Goal: Book appointment/travel/reservation

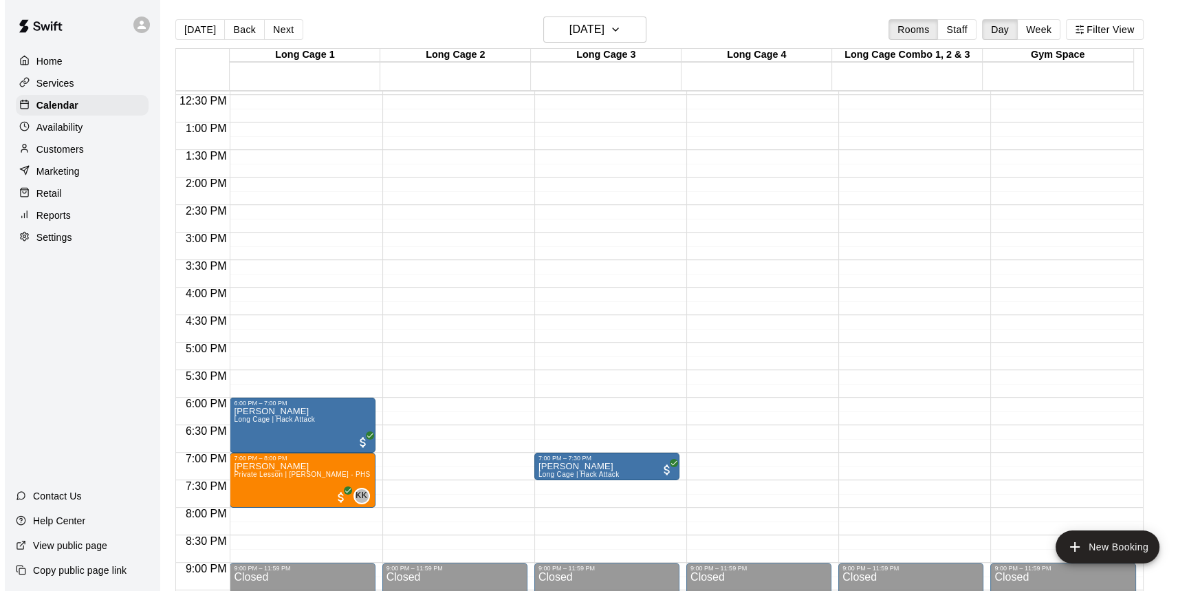
scroll to position [638, 0]
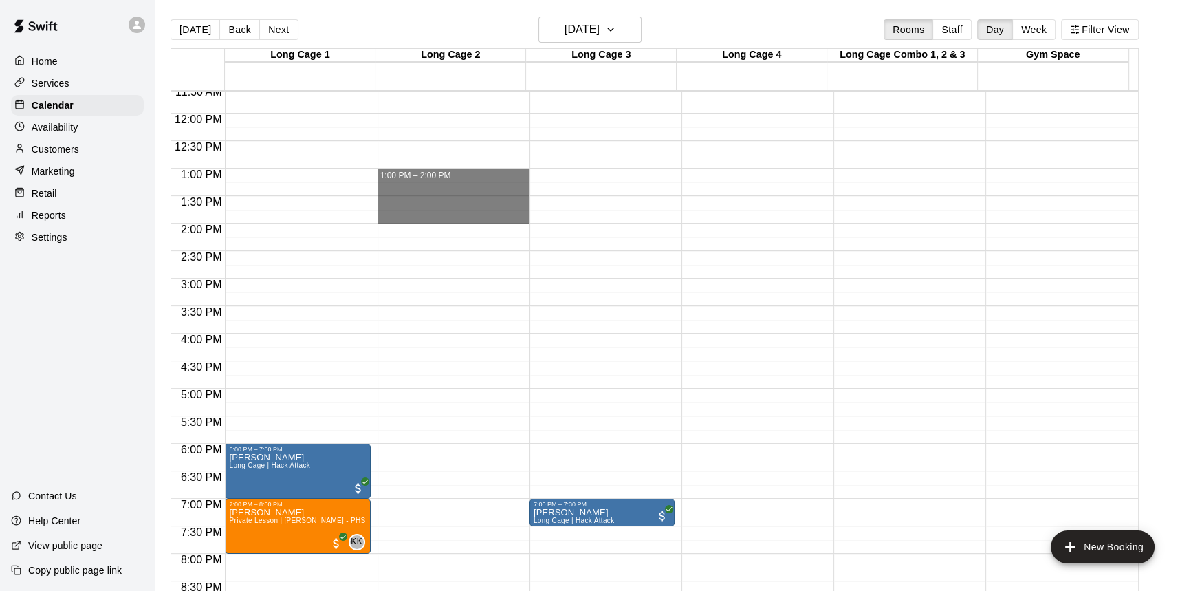
drag, startPoint x: 475, startPoint y: 176, endPoint x: 468, endPoint y: 220, distance: 44.6
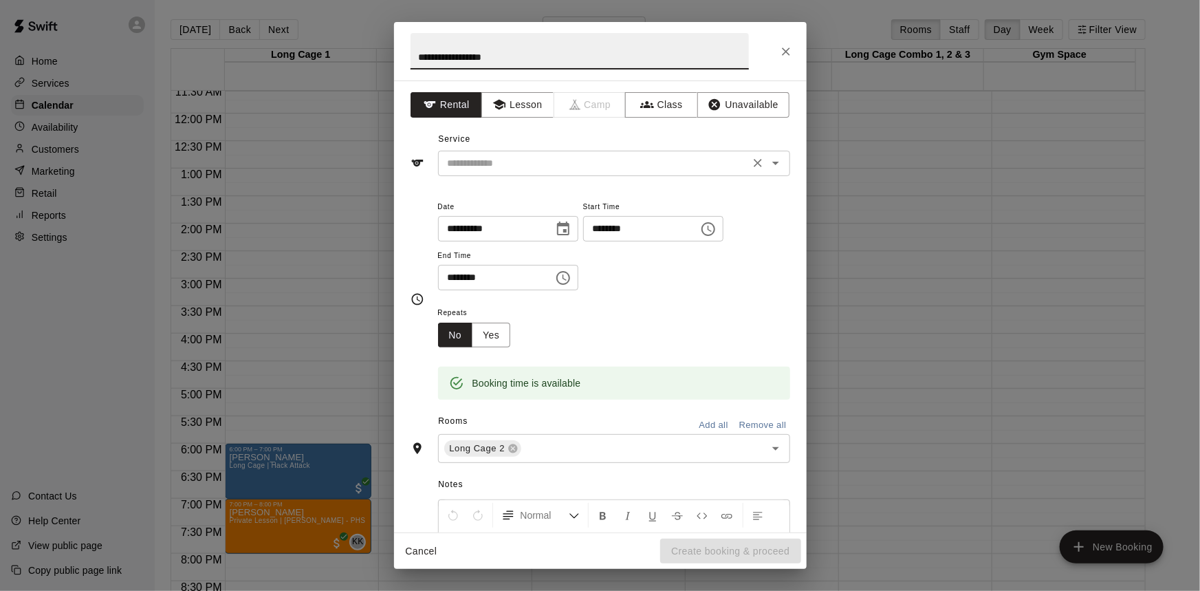
type input "**********"
drag, startPoint x: 482, startPoint y: 157, endPoint x: 477, endPoint y: 163, distance: 7.3
click at [479, 162] on input "text" at bounding box center [593, 163] width 303 height 17
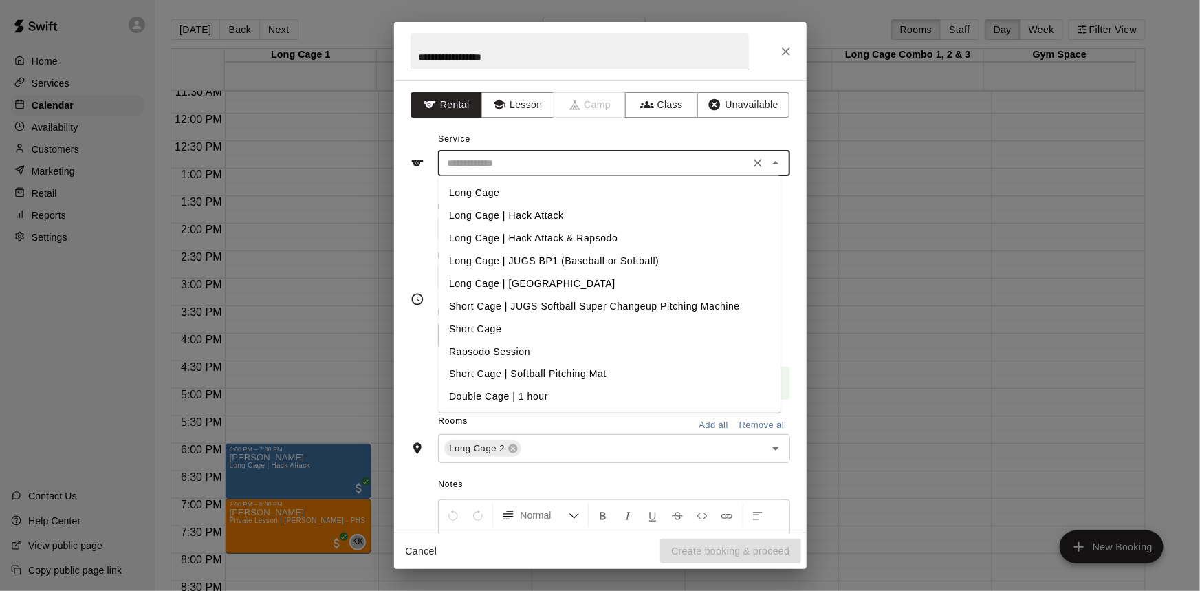
click at [593, 250] on li "Long Cage | JUGS BP1 (Baseball or Softball)" at bounding box center [609, 261] width 342 height 23
type input "**********"
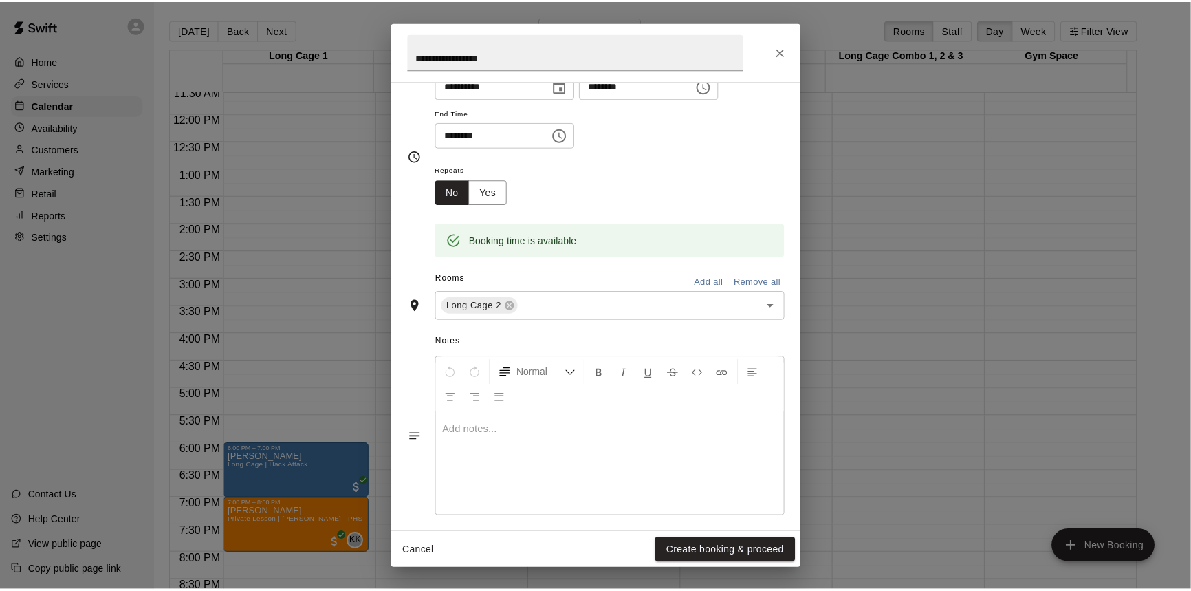
scroll to position [152, 0]
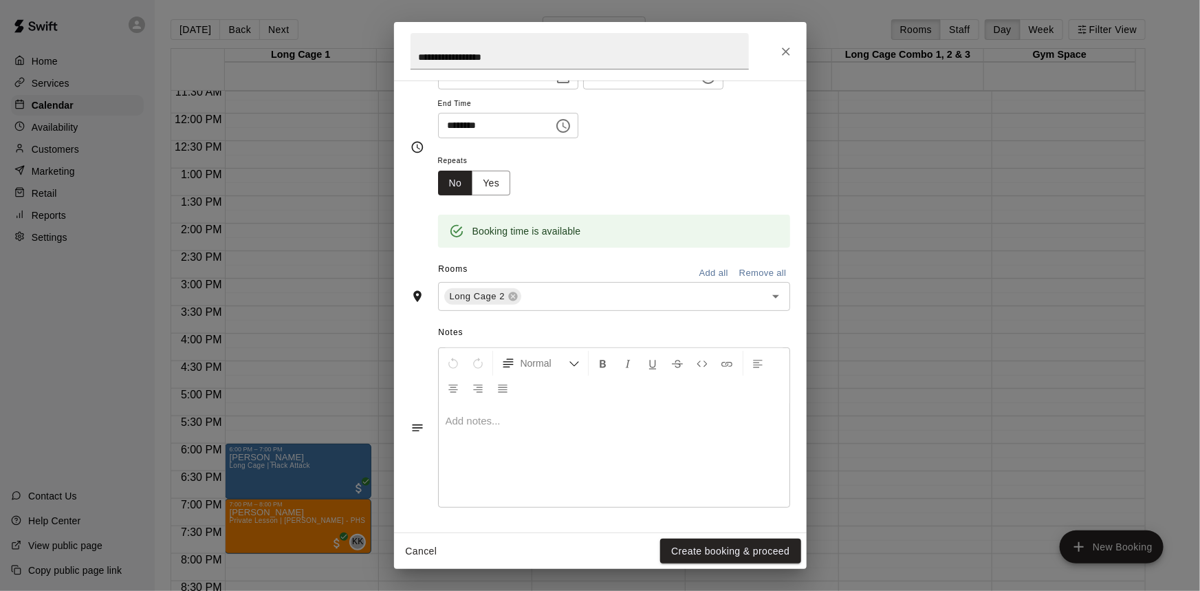
click at [755, 547] on button "Create booking & proceed" at bounding box center [730, 550] width 140 height 25
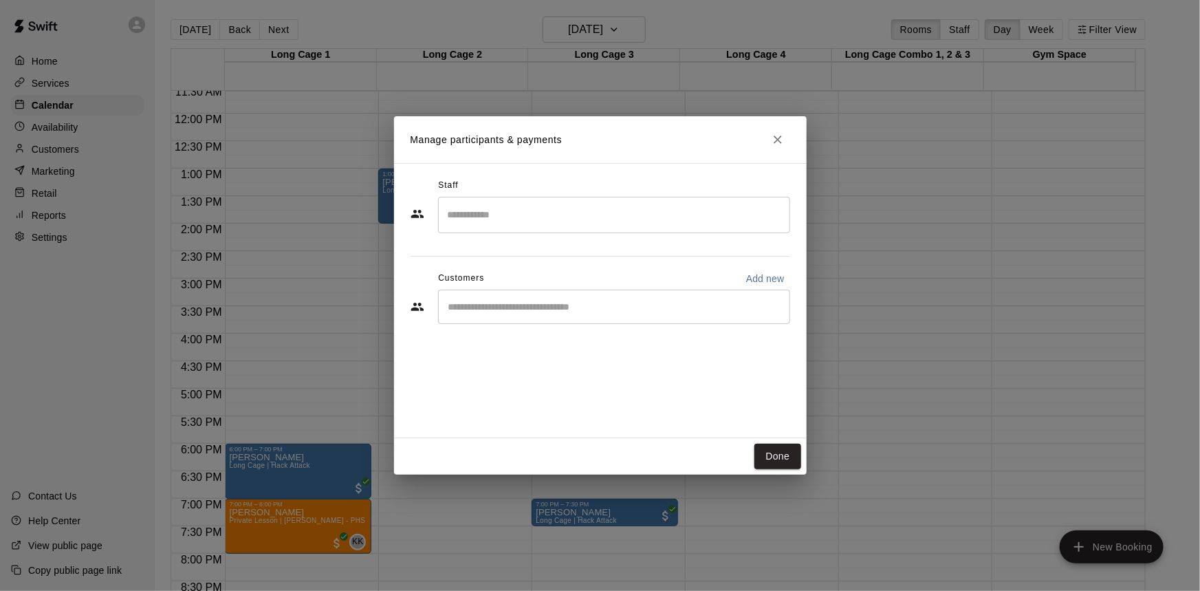
click at [572, 316] on div "​" at bounding box center [614, 306] width 352 height 34
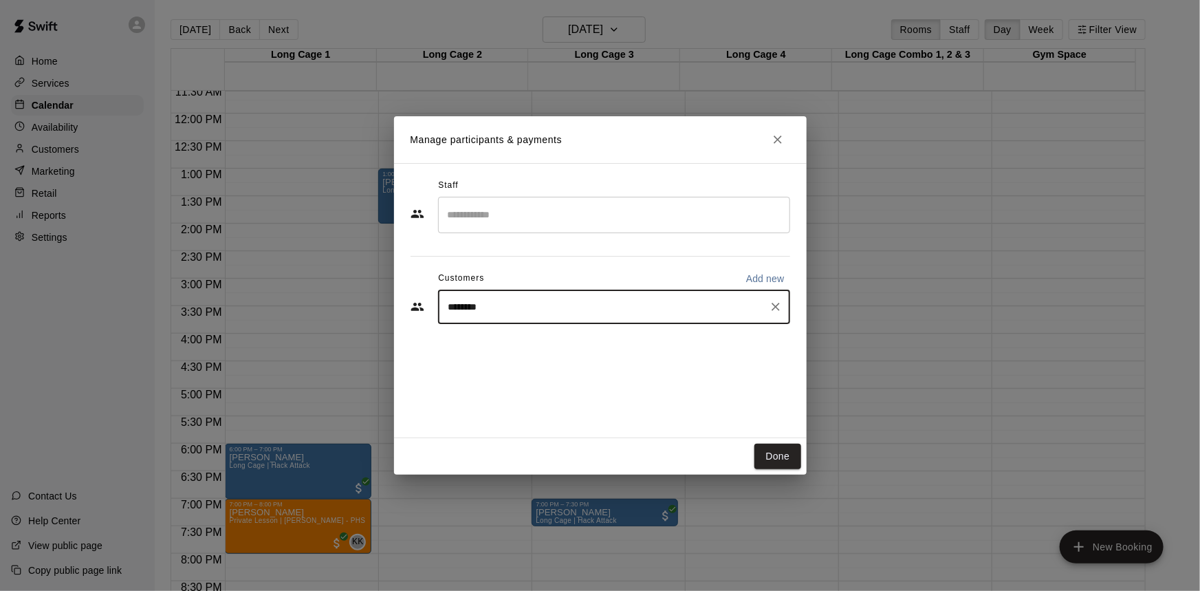
type input "*******"
click at [591, 349] on div "[PERSON_NAME] Double [EMAIL_ADDRESS][DOMAIN_NAME]" at bounding box center [627, 346] width 303 height 30
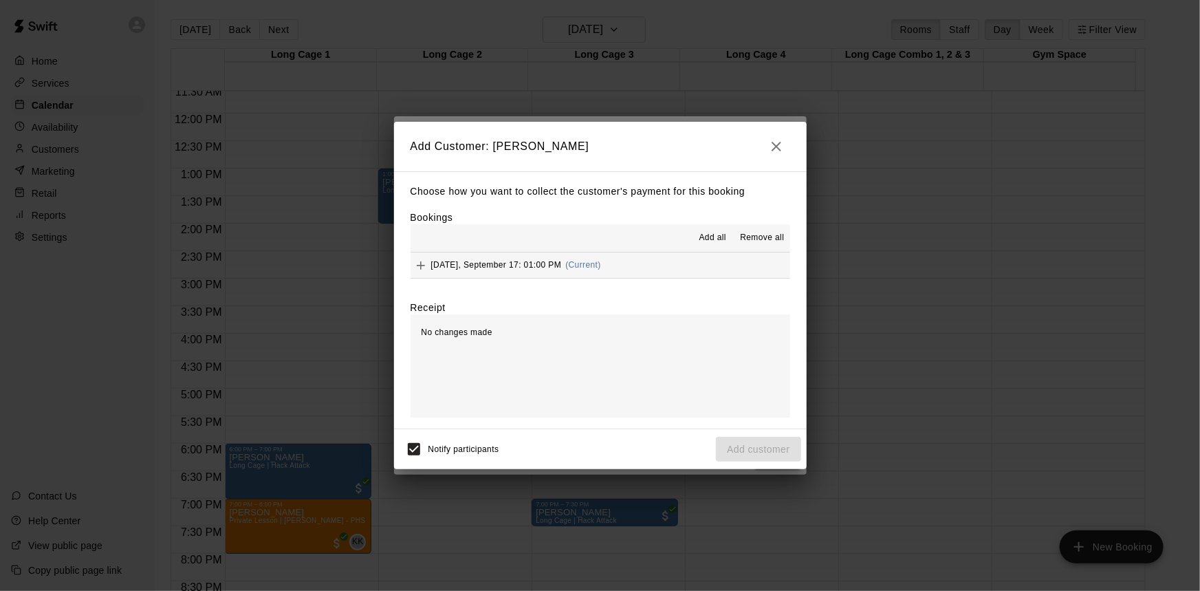
click at [581, 275] on div "[DATE], September 17: 01:00 PM (Current)" at bounding box center [505, 265] width 190 height 21
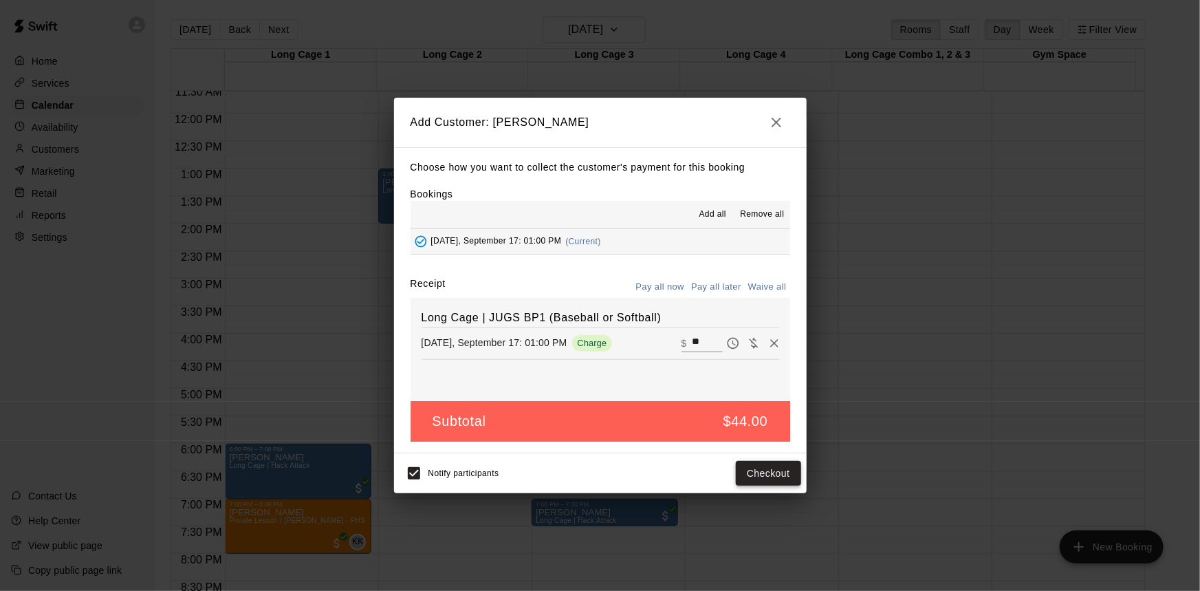
click at [777, 475] on button "Checkout" at bounding box center [768, 473] width 65 height 25
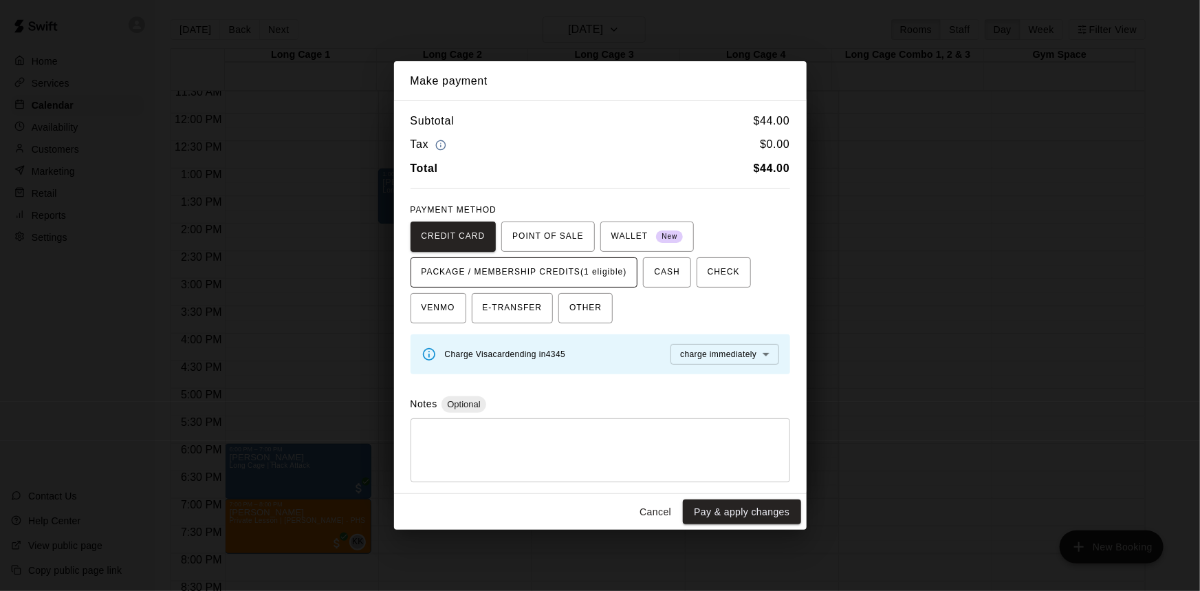
click at [573, 276] on span "PACKAGE / MEMBERSHIP CREDITS (1 eligible)" at bounding box center [524, 272] width 206 height 22
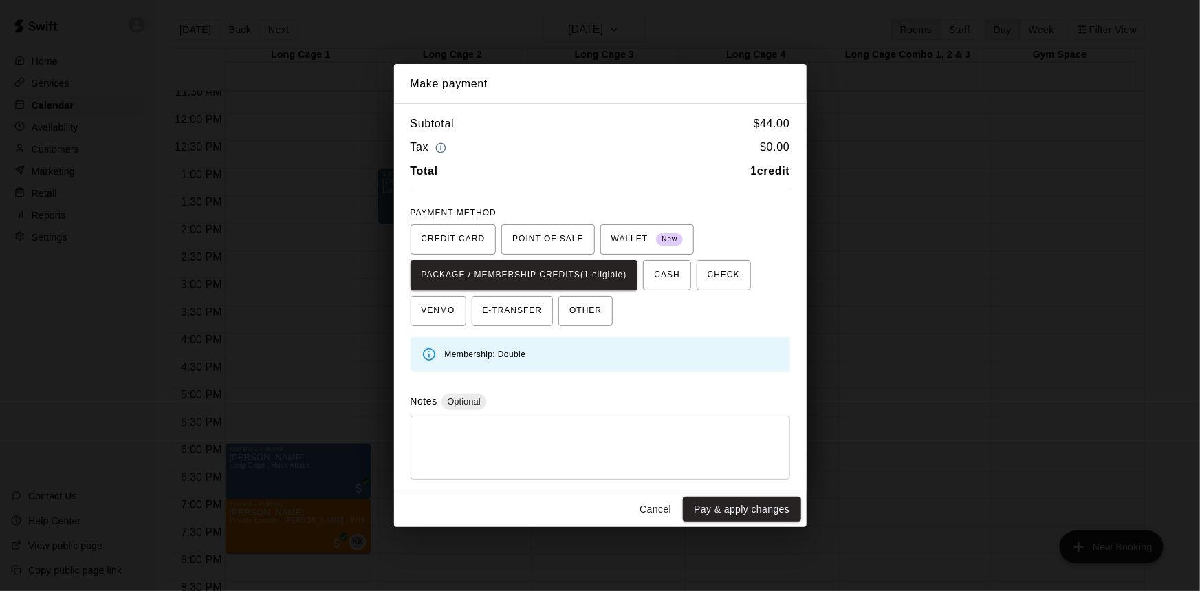
click at [754, 527] on div "Make payment Subtotal $ 44.00 Tax $ 0.00 Total 1 credit PAYMENT METHOD CREDIT C…" at bounding box center [600, 295] width 1200 height 591
click at [739, 509] on button "Pay & apply changes" at bounding box center [742, 508] width 118 height 25
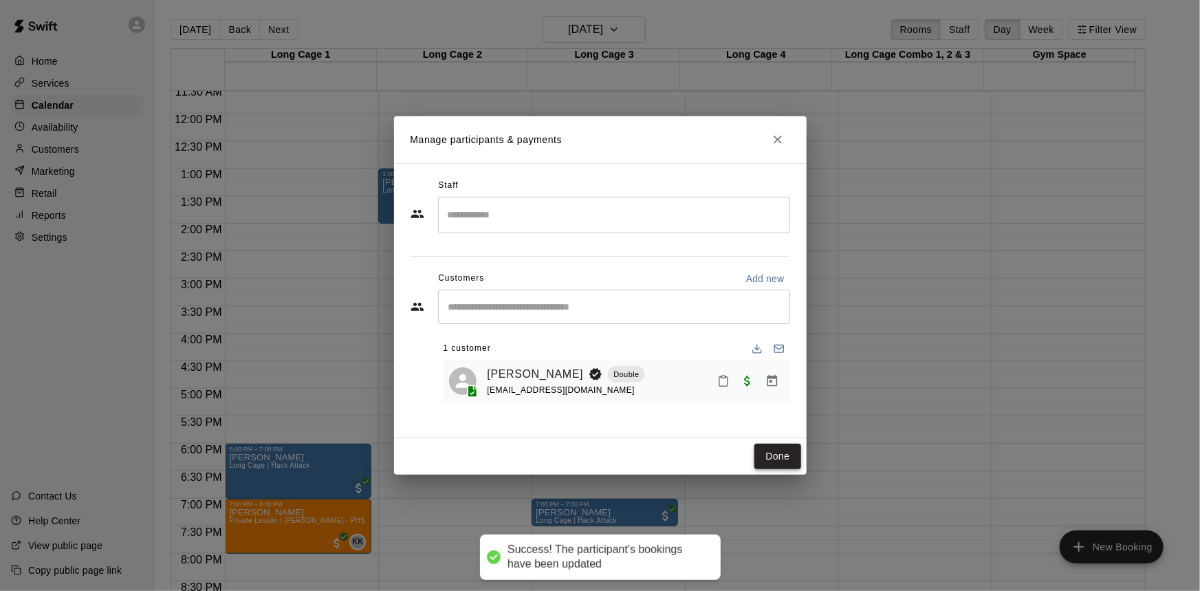
click at [778, 456] on button "Done" at bounding box center [777, 455] width 46 height 25
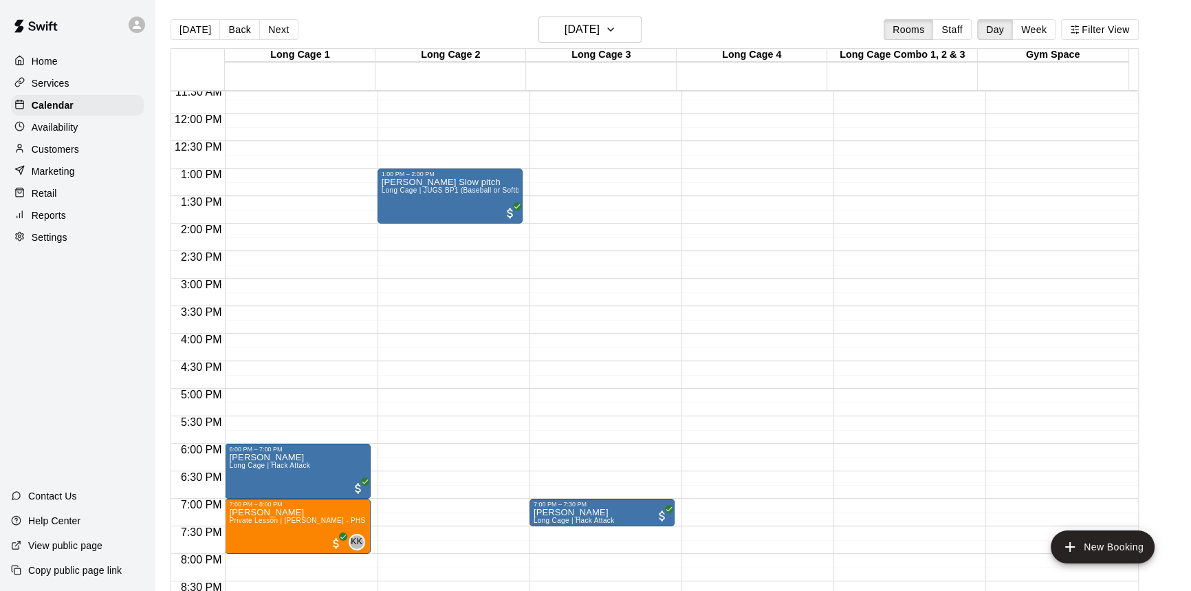
click at [267, 35] on button "Next" at bounding box center [278, 29] width 39 height 21
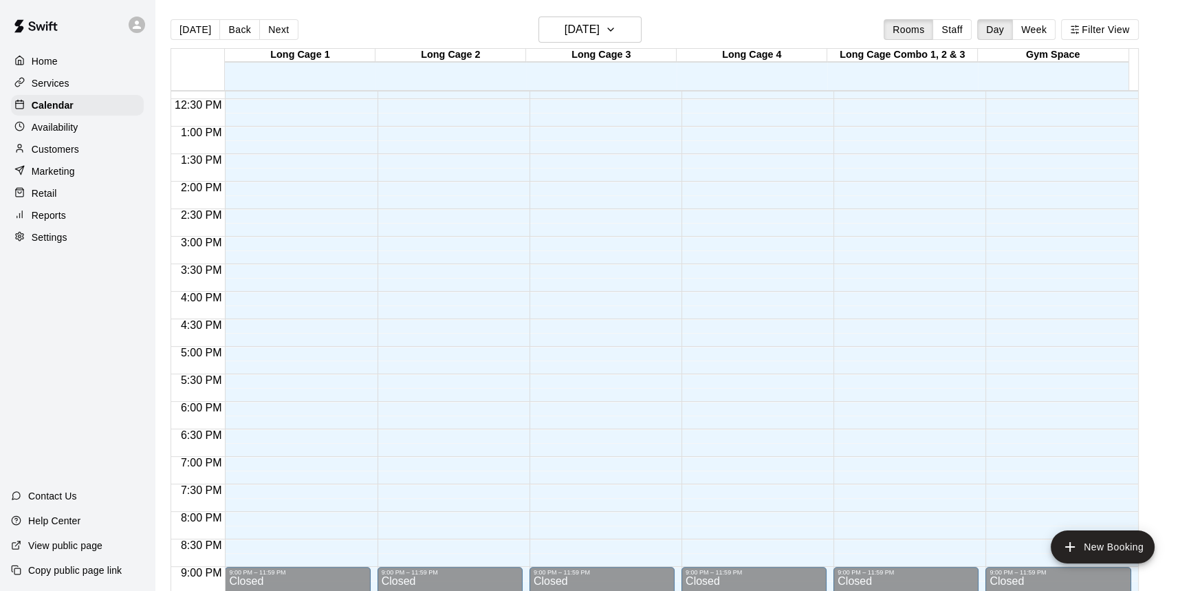
scroll to position [556, 0]
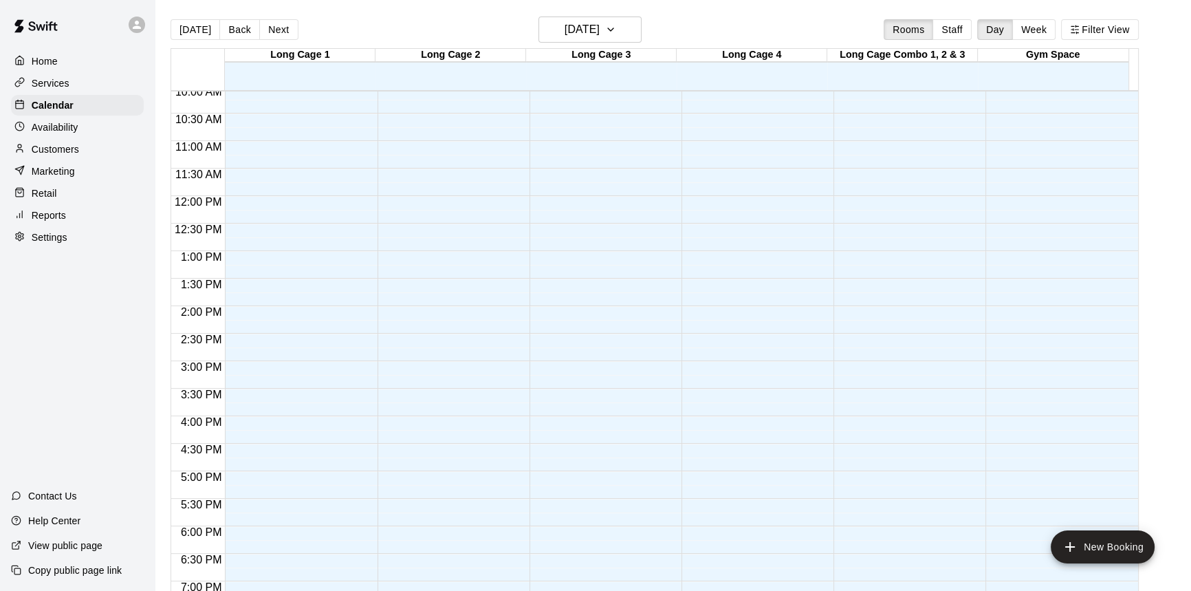
click at [284, 36] on button "Next" at bounding box center [278, 29] width 39 height 21
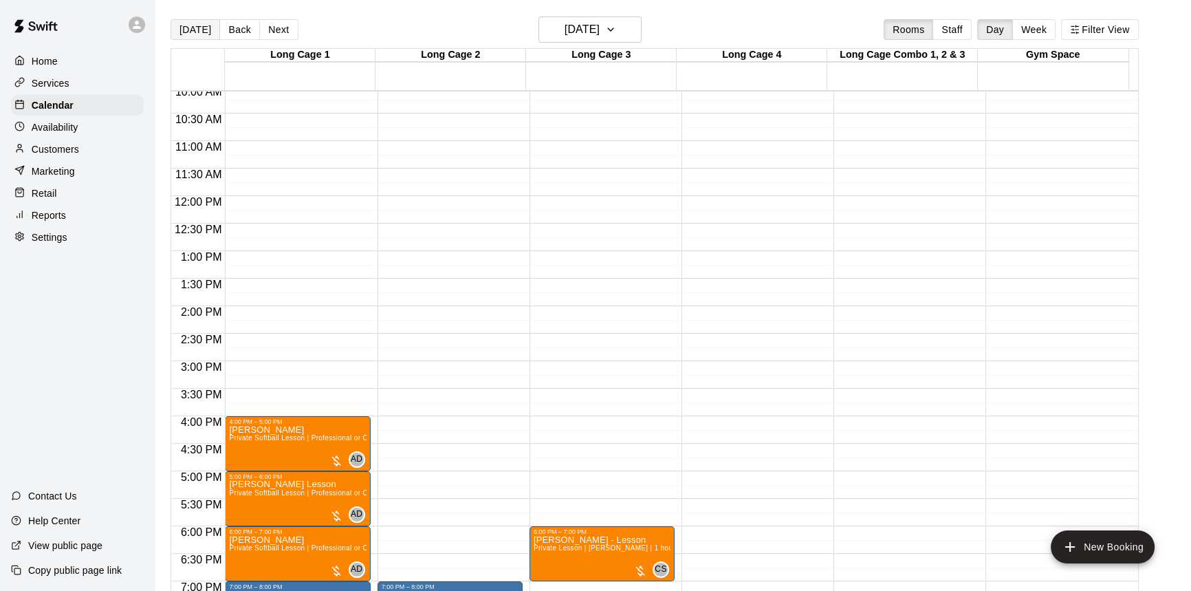
click at [199, 28] on button "[DATE]" at bounding box center [196, 29] width 50 height 21
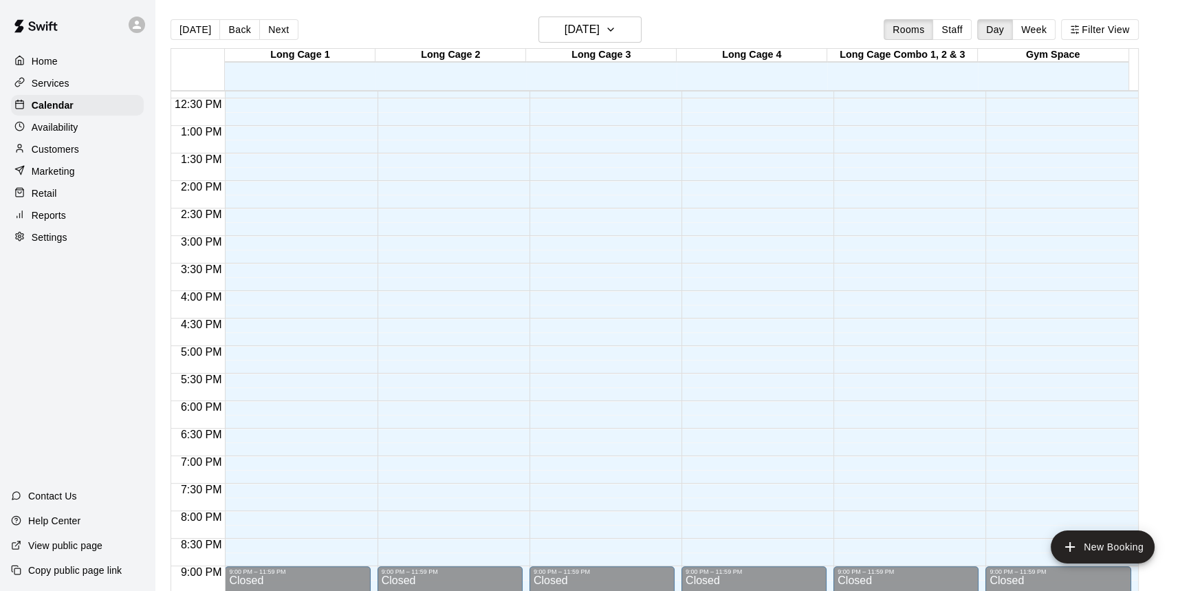
scroll to position [618, 0]
